Goal: Transaction & Acquisition: Download file/media

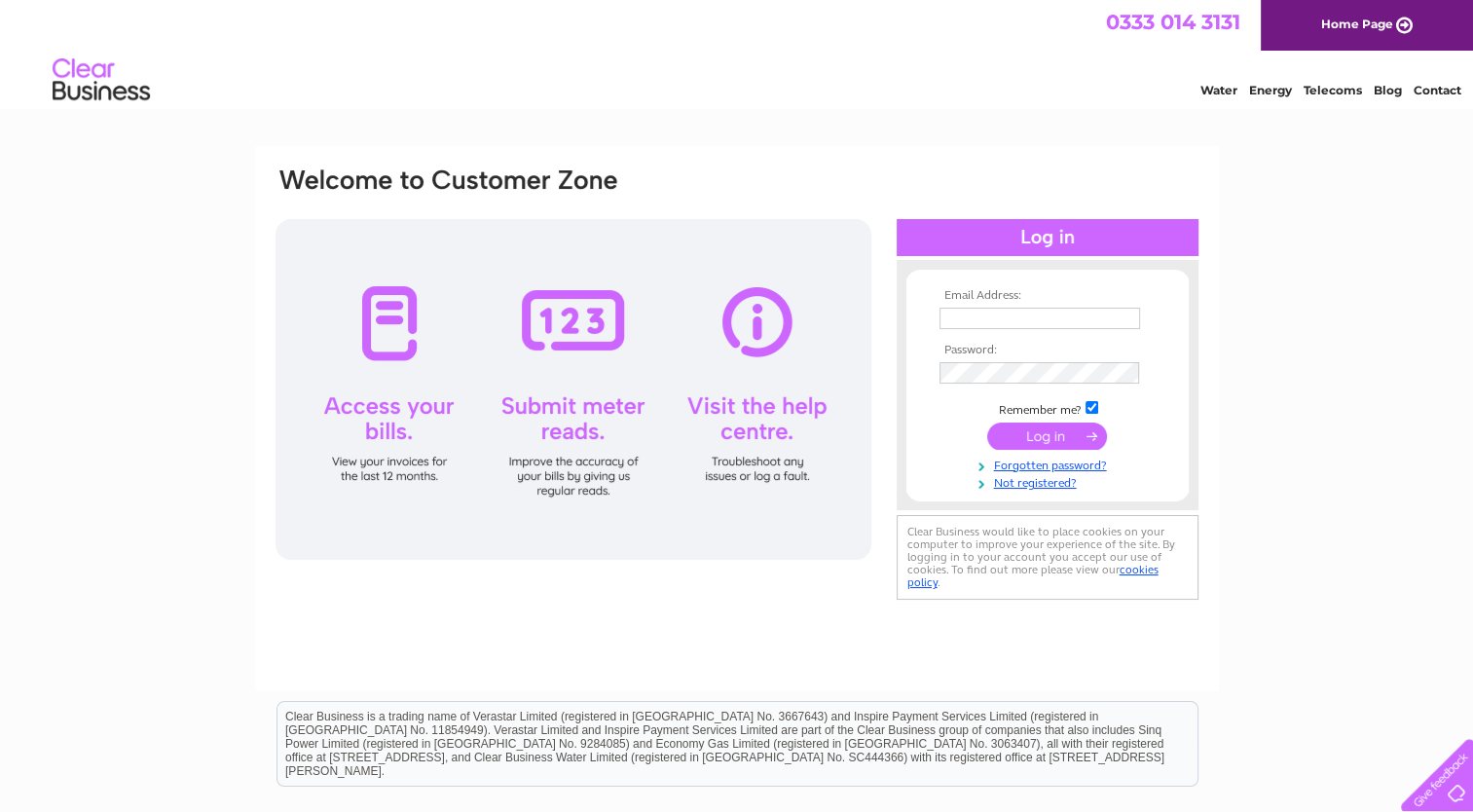
click at [997, 322] on input "text" at bounding box center [1040, 318] width 201 height 22
type input "joe@gmarino.co.uk"
click at [1024, 430] on input "submit" at bounding box center [1048, 437] width 120 height 28
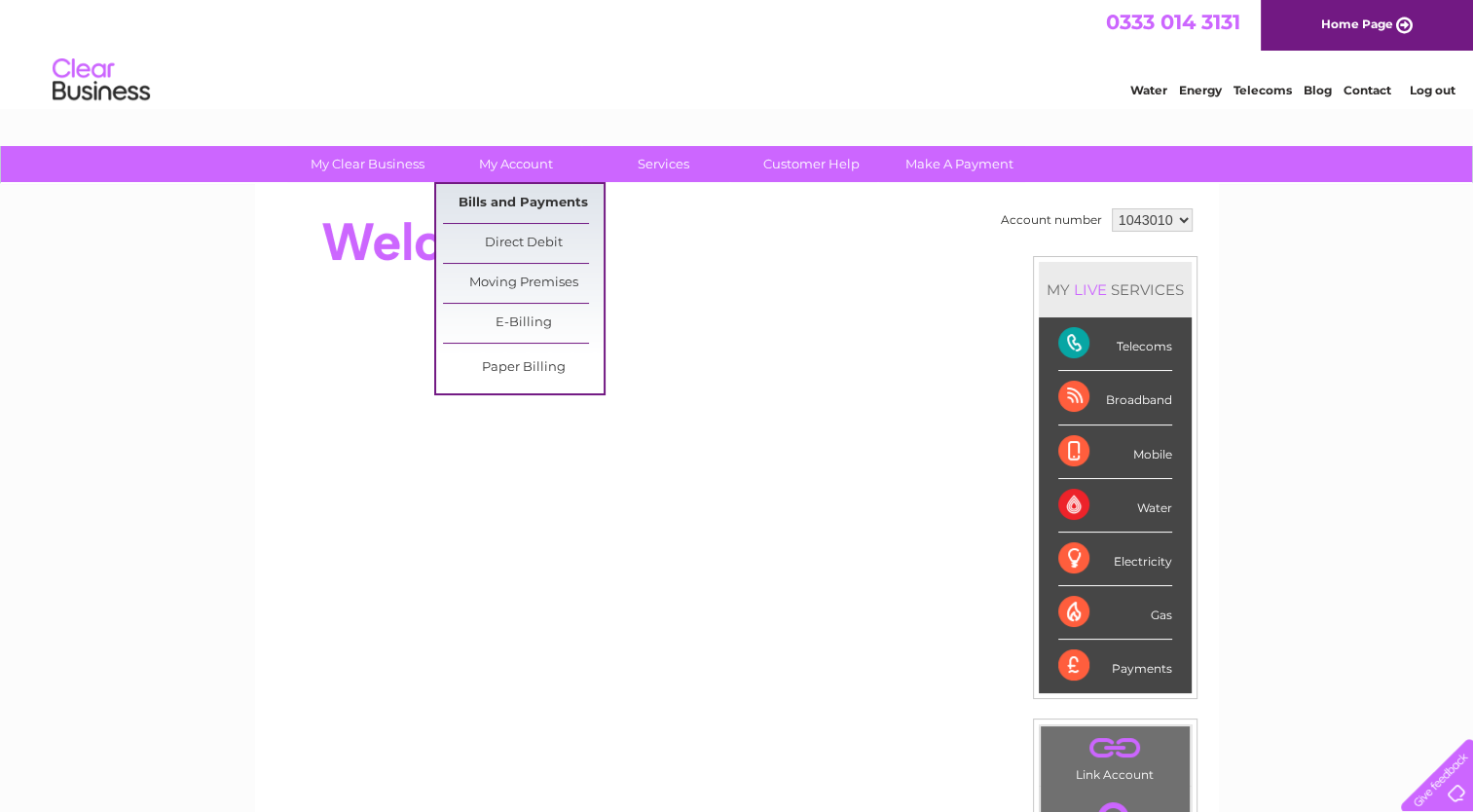
click at [528, 197] on link "Bills and Payments" at bounding box center [523, 204] width 160 height 39
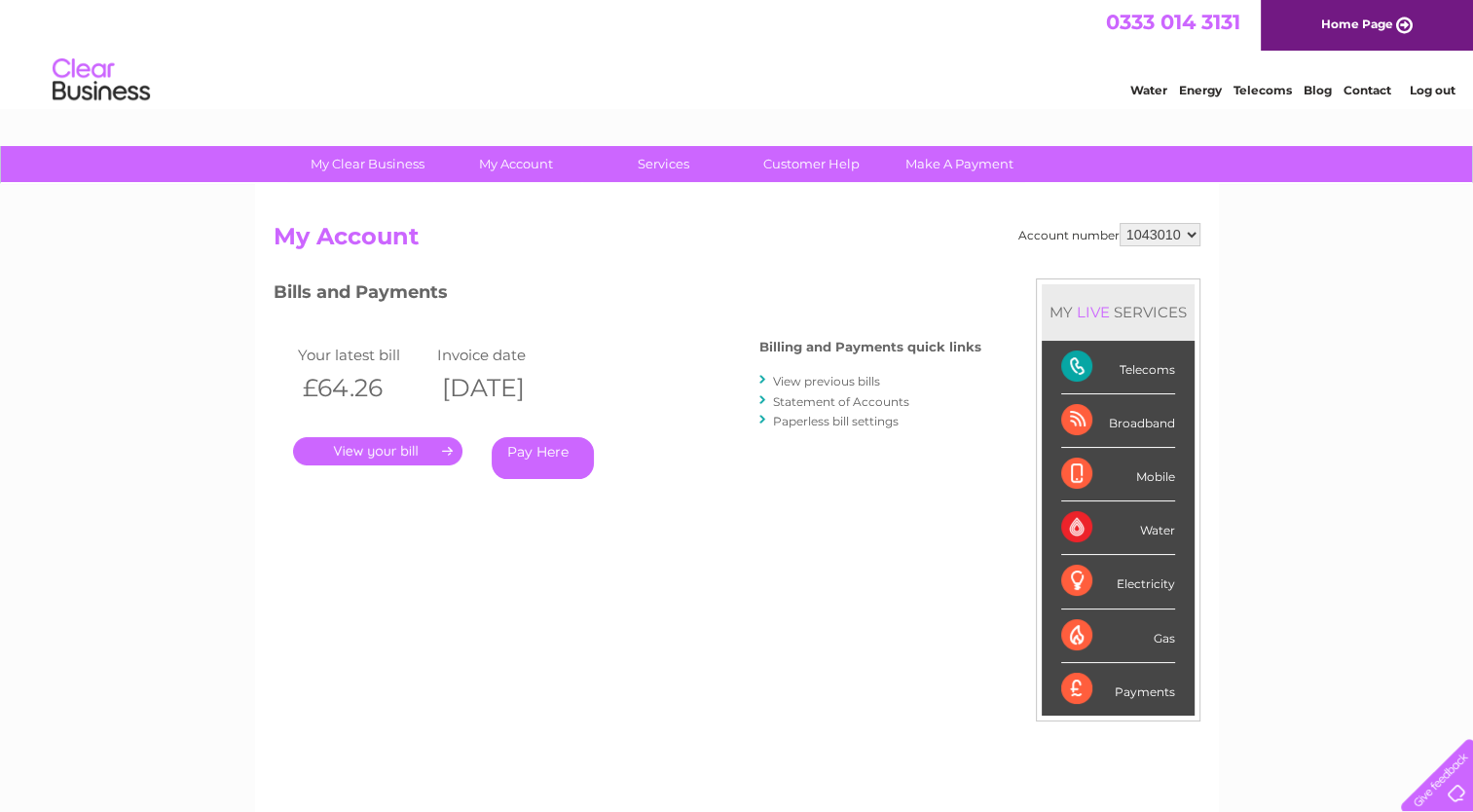
click at [323, 438] on link "." at bounding box center [378, 451] width 169 height 29
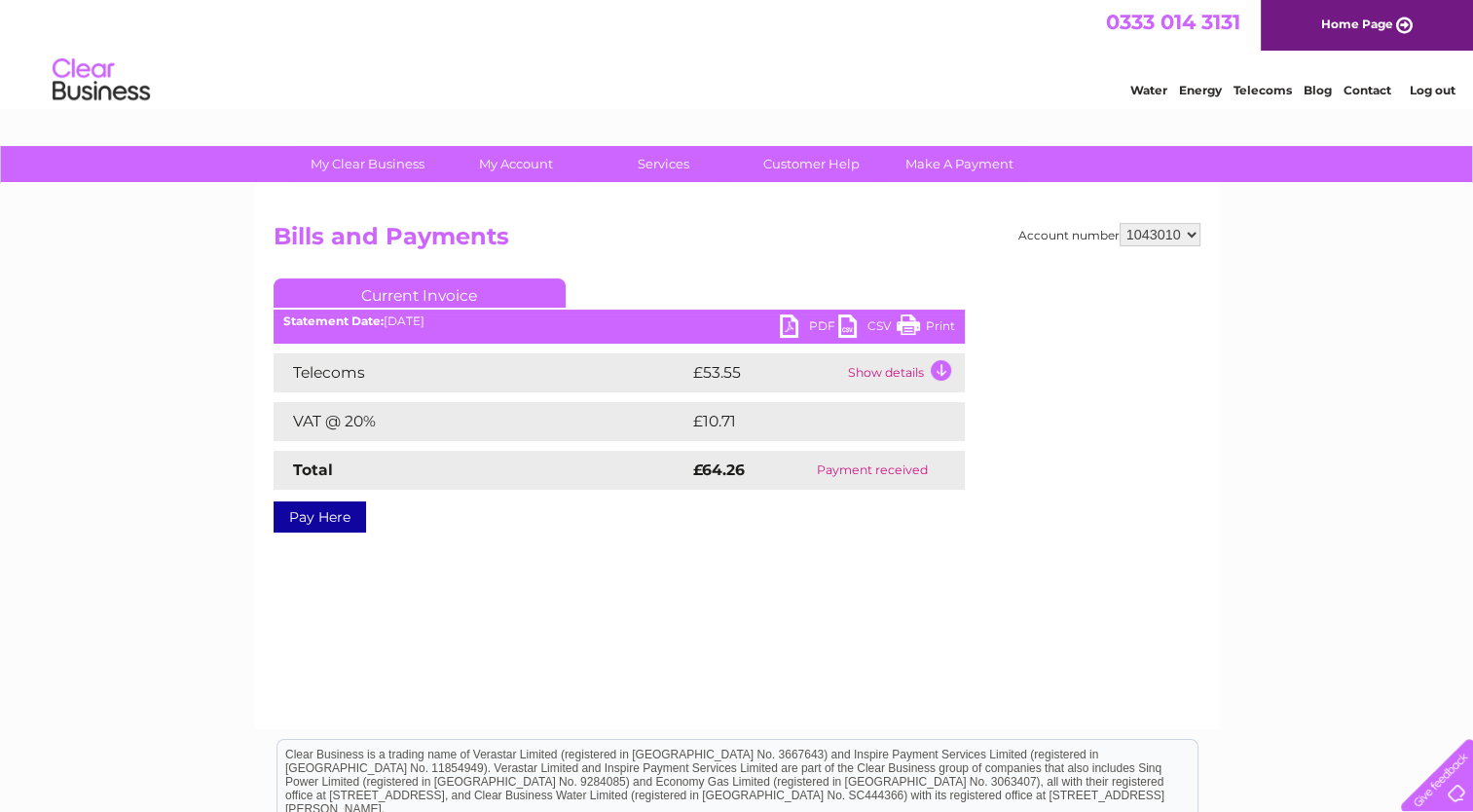
click at [789, 329] on link "PDF" at bounding box center [808, 328] width 58 height 29
click at [647, 220] on div "Account number 1043010 Bills and Payments Current Invoice PDF CSV Print" at bounding box center [736, 457] width 964 height 545
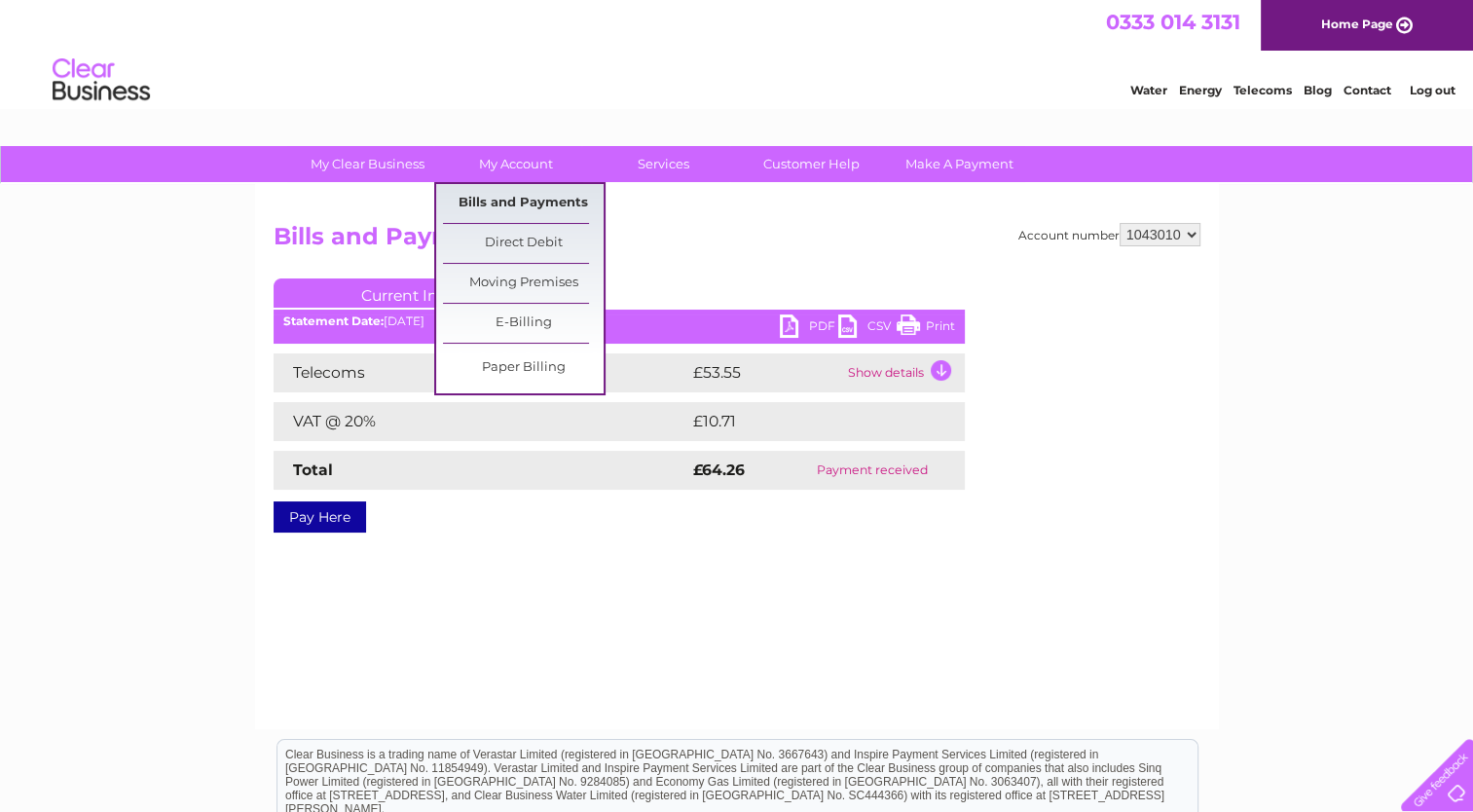
click at [509, 207] on link "Bills and Payments" at bounding box center [523, 204] width 160 height 39
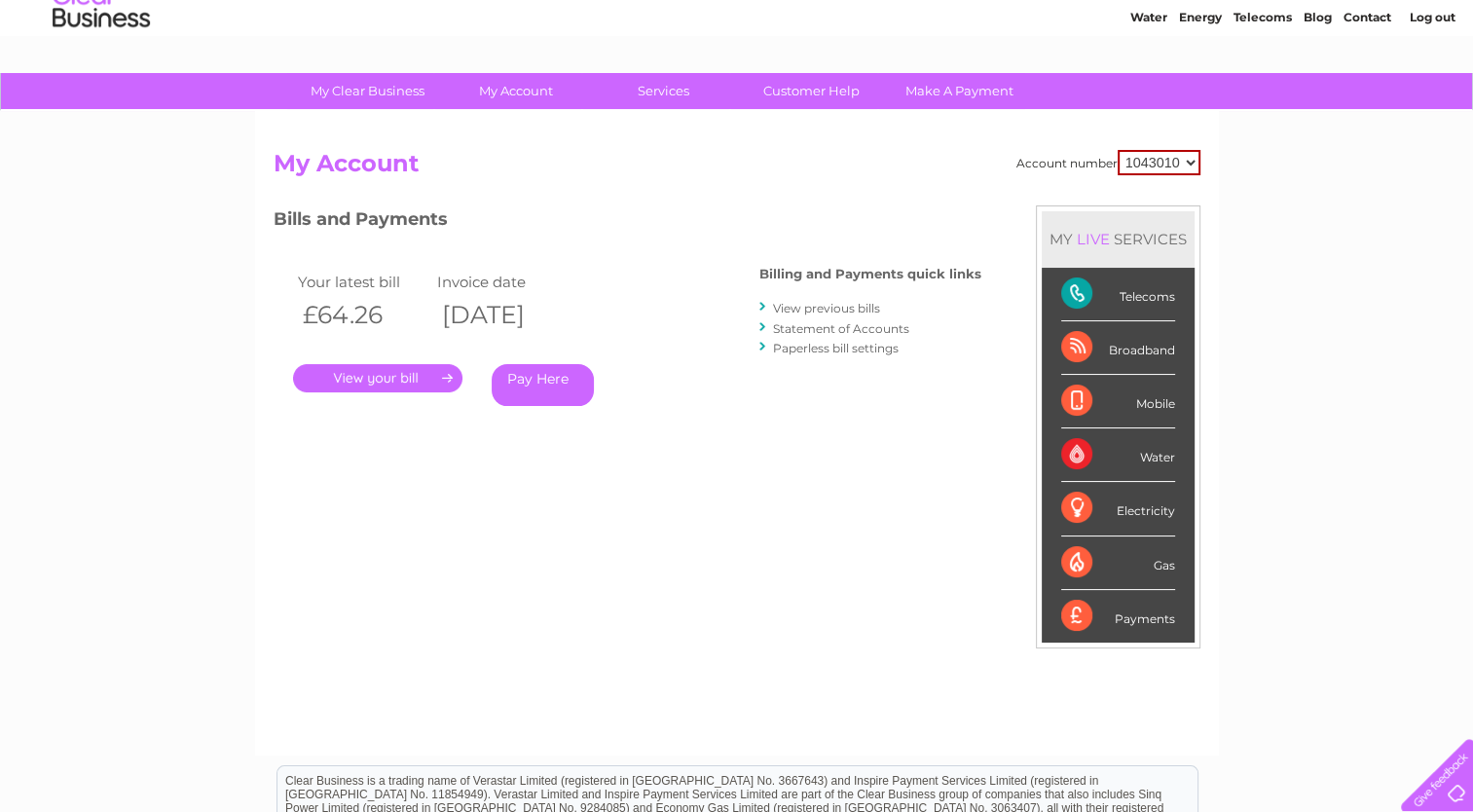
scroll to position [69, 0]
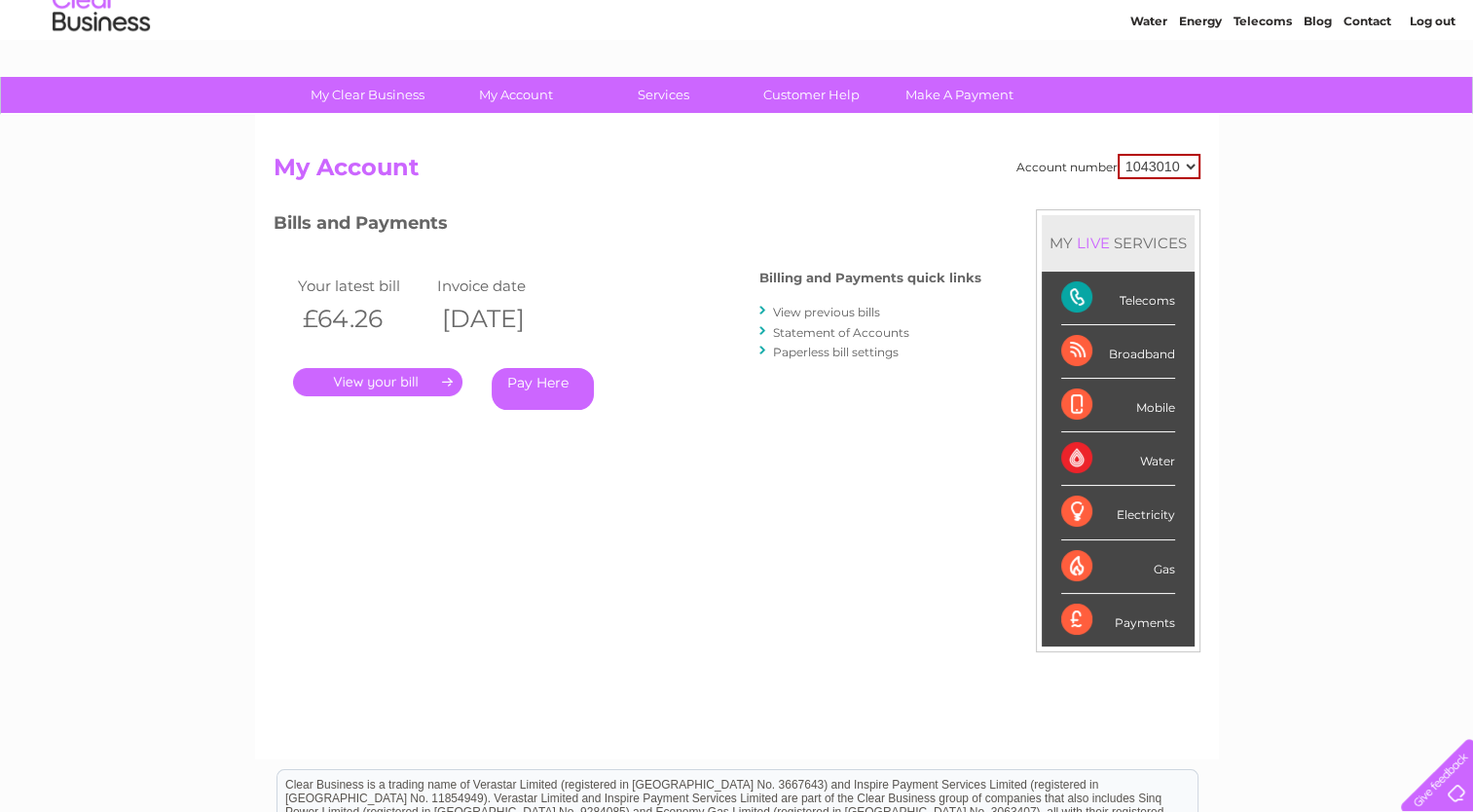
click at [857, 311] on link "View previous bills" at bounding box center [826, 312] width 107 height 15
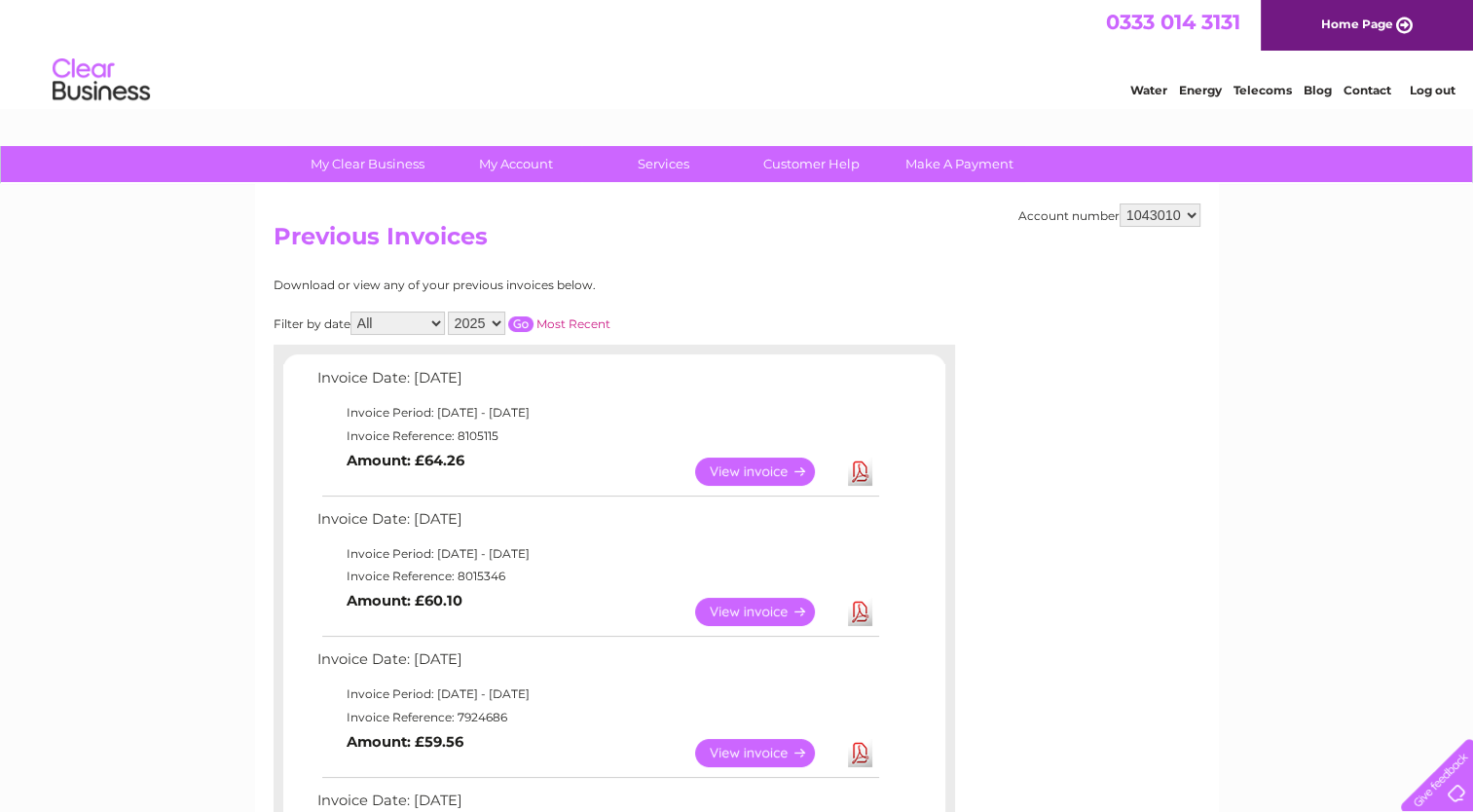
click at [860, 753] on link "Download" at bounding box center [860, 753] width 25 height 29
drag, startPoint x: 861, startPoint y: 608, endPoint x: 874, endPoint y: 618, distance: 16.4
click at [861, 608] on link "Download" at bounding box center [860, 611] width 25 height 29
